Goal: Information Seeking & Learning: Learn about a topic

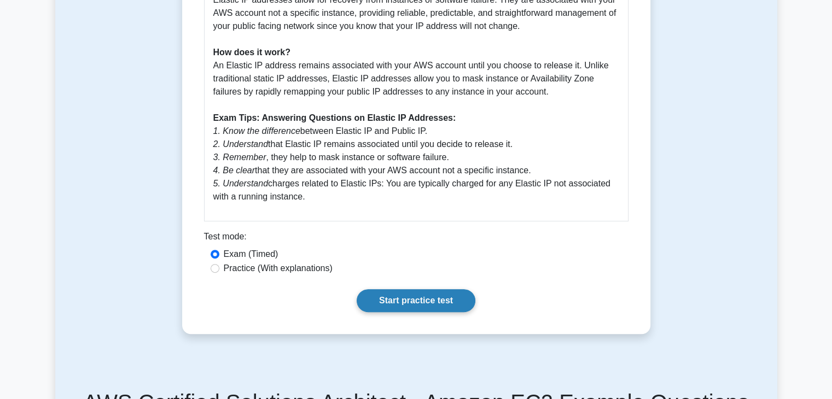
click at [391, 289] on link "Start practice test" at bounding box center [416, 300] width 119 height 23
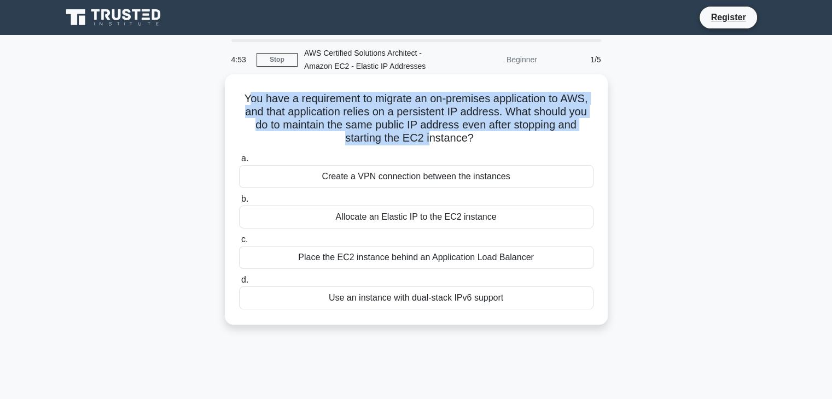
drag, startPoint x: 247, startPoint y: 106, endPoint x: 428, endPoint y: 138, distance: 184.6
click at [428, 138] on h5 "You have a requirement to migrate an on-premises application to AWS, and that a…" at bounding box center [416, 119] width 357 height 54
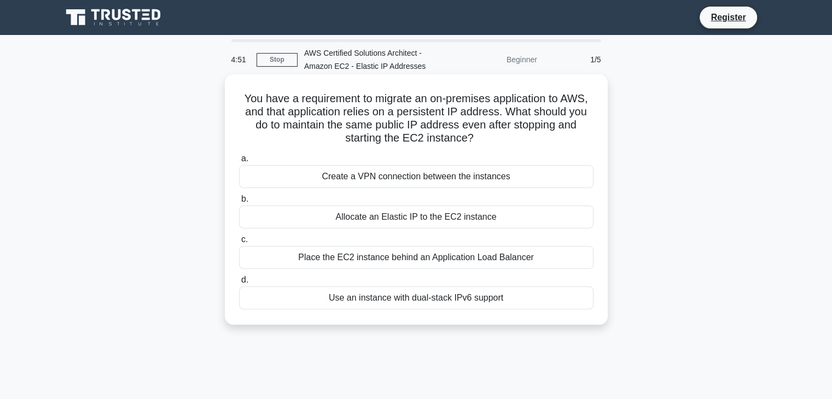
click at [240, 97] on h5 "You have a requirement to migrate an on-premises application to AWS, and that a…" at bounding box center [416, 119] width 357 height 54
drag, startPoint x: 240, startPoint y: 97, endPoint x: 479, endPoint y: 136, distance: 241.8
click at [479, 136] on h5 "You have a requirement to migrate an on-premises application to AWS, and that a…" at bounding box center [416, 119] width 357 height 54
copy h5 "You have a requirement to migrate an on-premises application to AWS, and that a…"
click at [574, 149] on div "You have a requirement to migrate an on-premises application to AWS, and that a…" at bounding box center [416, 200] width 374 height 242
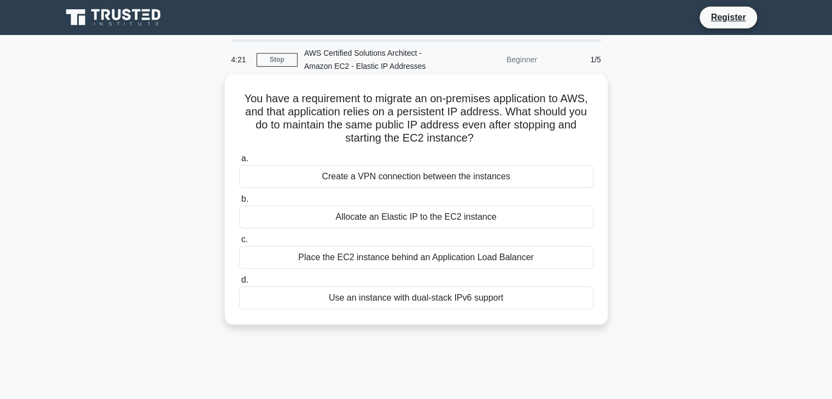
drag, startPoint x: 517, startPoint y: 172, endPoint x: 325, endPoint y: 180, distance: 191.7
click at [325, 180] on div "Create a VPN connection between the instances" at bounding box center [416, 176] width 355 height 23
copy div "Create a VPN connection between the instances"
drag, startPoint x: 500, startPoint y: 222, endPoint x: 335, endPoint y: 225, distance: 164.8
click at [335, 225] on div "Allocate an Elastic IP to the EC2 instance" at bounding box center [416, 217] width 355 height 23
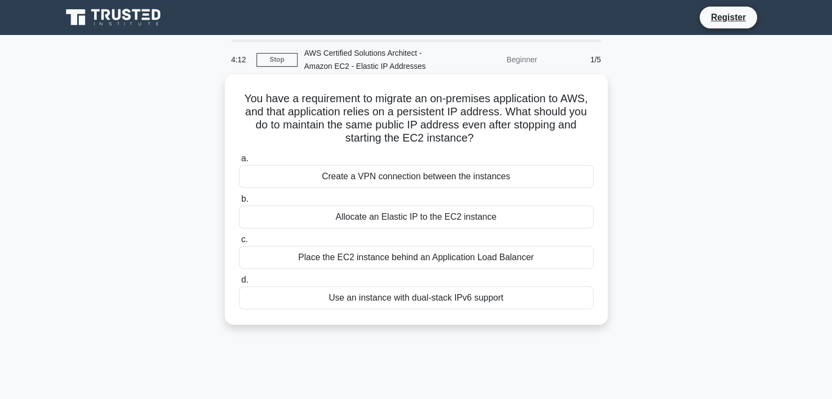
copy div "Allocate an Elastic IP to the EC2 instance"
drag, startPoint x: 542, startPoint y: 262, endPoint x: 302, endPoint y: 270, distance: 239.8
click at [302, 270] on div "a. Create a VPN connection between the instances b. Allocate an Elastic IP to t…" at bounding box center [417, 231] width 368 height 162
copy div "Place the EC2 instance behind an Application Load Balancer"
drag, startPoint x: 501, startPoint y: 298, endPoint x: 324, endPoint y: 300, distance: 177.3
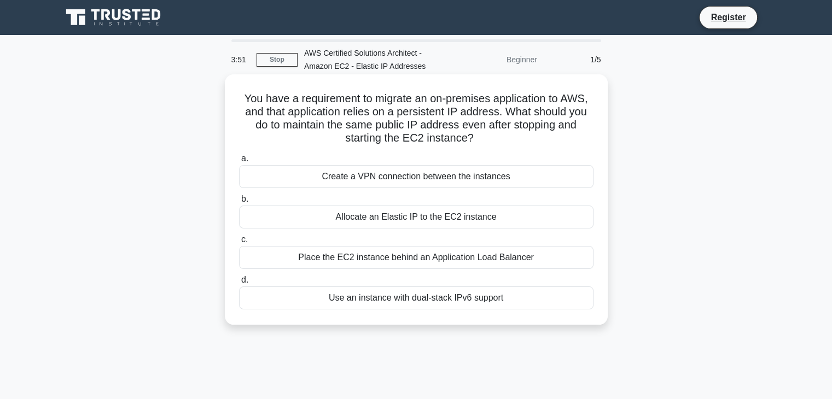
click at [324, 300] on div "Use an instance with dual-stack IPv6 support" at bounding box center [416, 298] width 355 height 23
copy div "Use an instance with dual-stack IPv6 support"
click at [383, 214] on div "Allocate an Elastic IP to the EC2 instance" at bounding box center [416, 217] width 355 height 23
click at [239, 203] on input "b. Allocate an Elastic IP to the EC2 instance" at bounding box center [239, 199] width 0 height 7
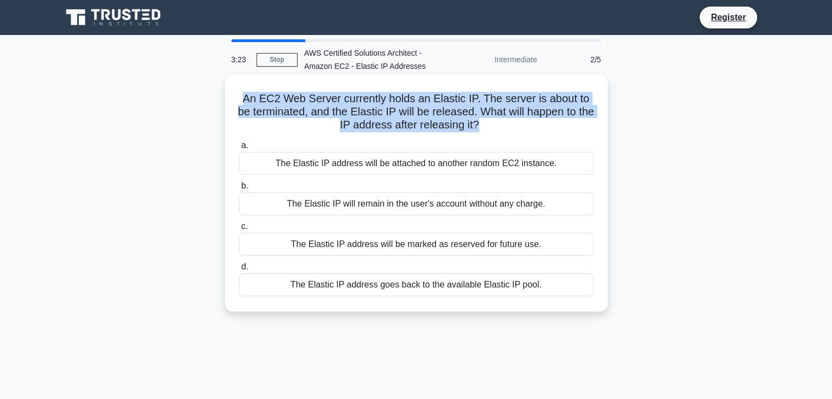
drag, startPoint x: 486, startPoint y: 125, endPoint x: 239, endPoint y: 101, distance: 248.0
click at [239, 101] on h5 "An EC2 Web Server currently holds an Elastic IP. The server is about to be term…" at bounding box center [416, 112] width 357 height 40
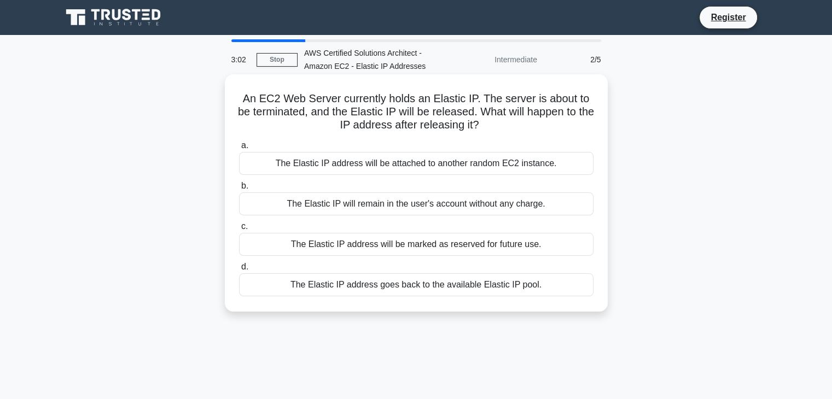
click at [517, 138] on div "a. The Elastic IP address will be attached to another random EC2 instance. b. T…" at bounding box center [417, 218] width 368 height 162
click at [486, 281] on div "The Elastic IP address goes back to the available Elastic IP pool." at bounding box center [416, 285] width 355 height 23
click at [239, 271] on input "d. The Elastic IP address goes back to the available Elastic IP pool." at bounding box center [239, 267] width 0 height 7
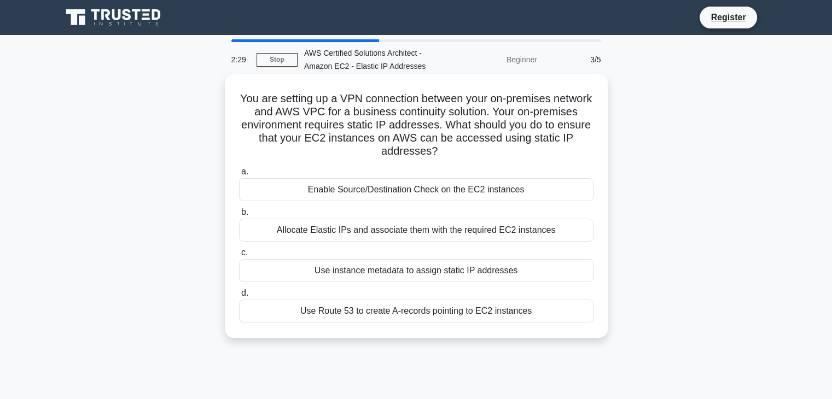
click at [484, 228] on div "Allocate Elastic IPs and associate them with the required EC2 instances" at bounding box center [416, 230] width 355 height 23
click at [239, 216] on input "b. Allocate Elastic IPs and associate them with the required EC2 instances" at bounding box center [239, 212] width 0 height 7
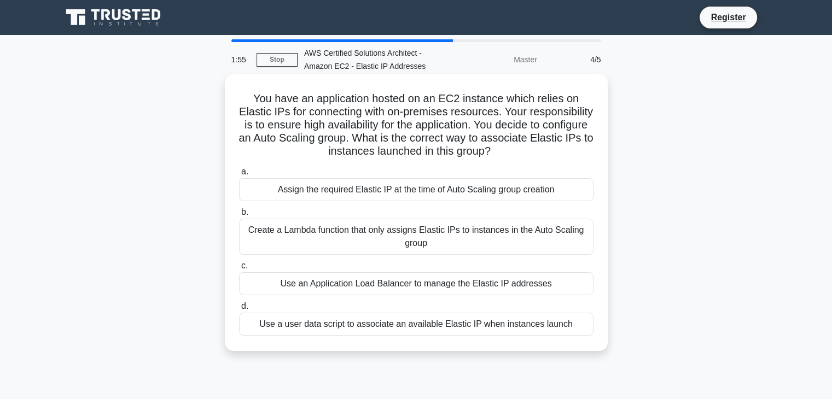
click at [456, 236] on div "Create a Lambda function that only assigns Elastic IPs to instances in the Auto…" at bounding box center [416, 237] width 355 height 36
click at [239, 216] on input "b. Create a Lambda function that only assigns Elastic IPs to instances in the A…" at bounding box center [239, 212] width 0 height 7
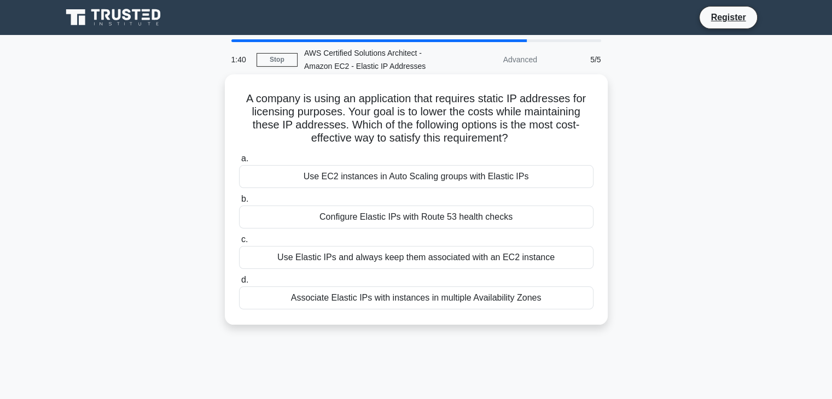
click at [456, 218] on div "Configure Elastic IPs with Route 53 health checks" at bounding box center [416, 217] width 355 height 23
click at [239, 203] on input "b. Configure Elastic IPs with Route 53 health checks" at bounding box center [239, 199] width 0 height 7
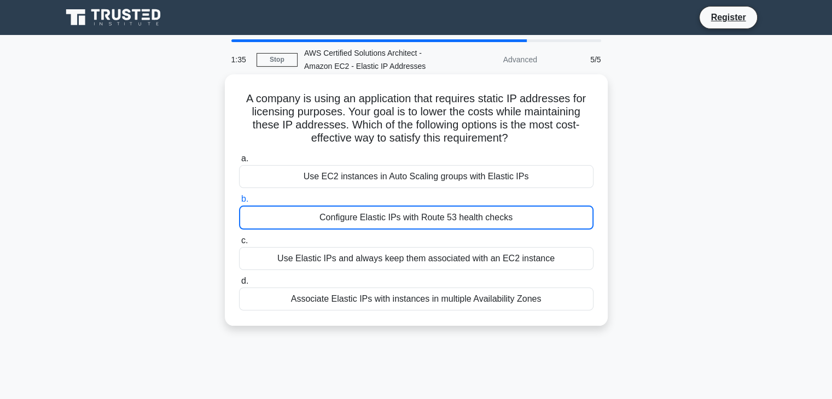
click at [260, 149] on div "A company is using an application that requires static IP addresses for licensi…" at bounding box center [416, 200] width 374 height 243
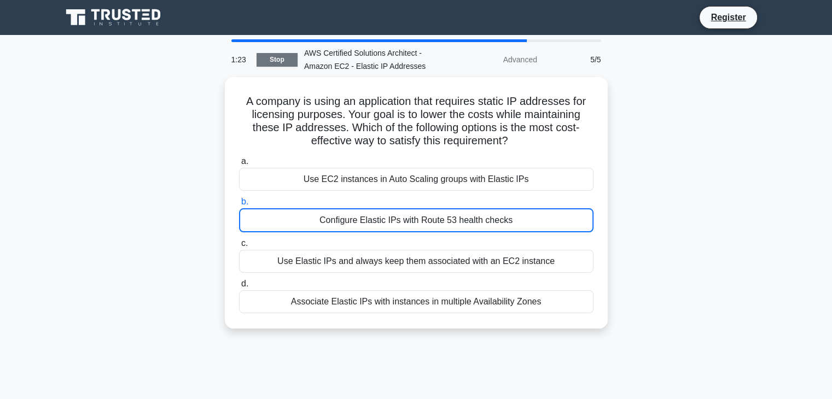
click at [275, 61] on link "Stop" at bounding box center [277, 60] width 41 height 14
